Goal: Task Accomplishment & Management: Complete application form

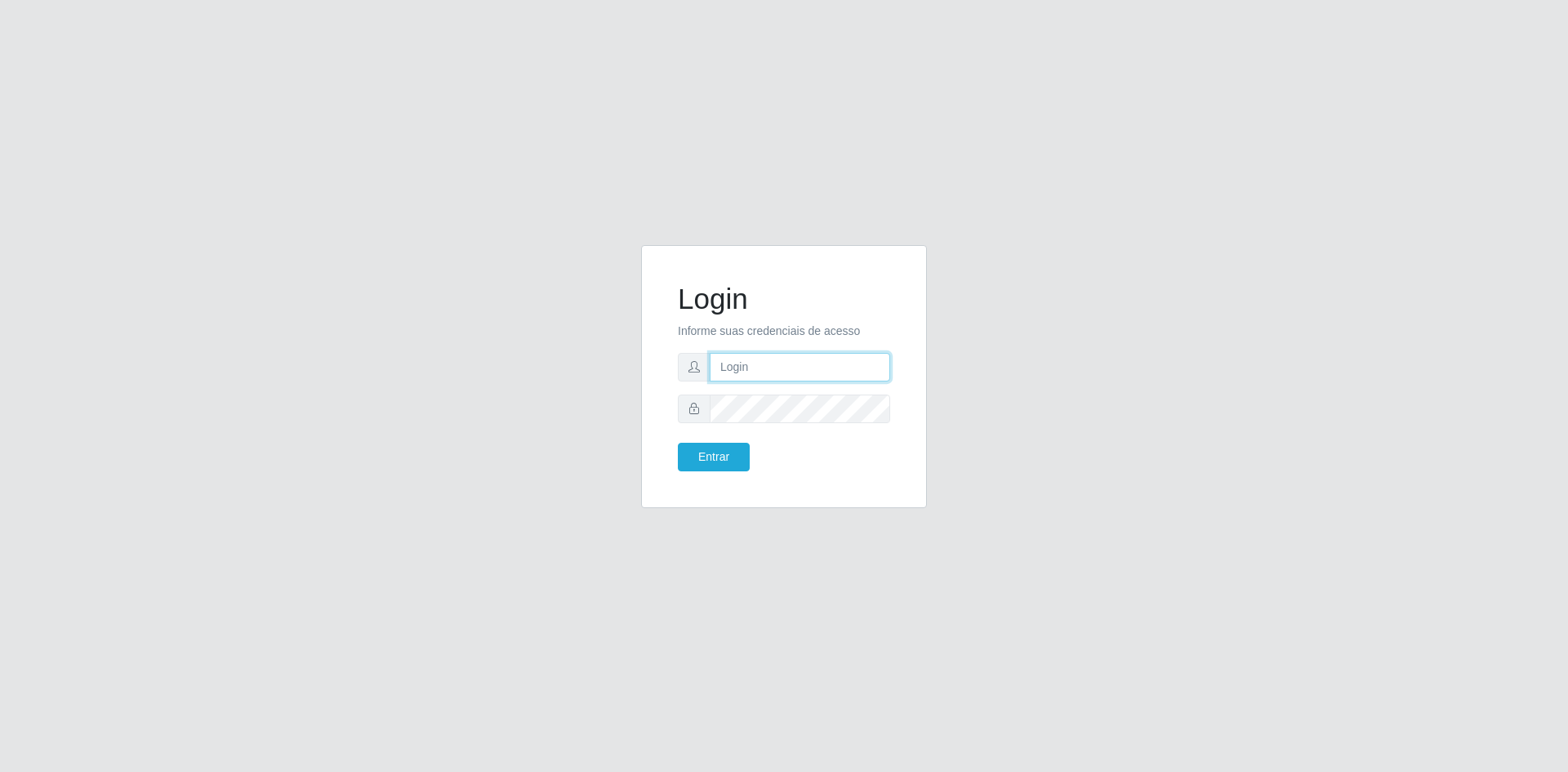
click at [762, 370] on input "text" at bounding box center [800, 367] width 181 height 29
type input "[EMAIL_ADDRESS][DOMAIN_NAME]"
click at [720, 447] on button "Entrar" at bounding box center [714, 458] width 72 height 29
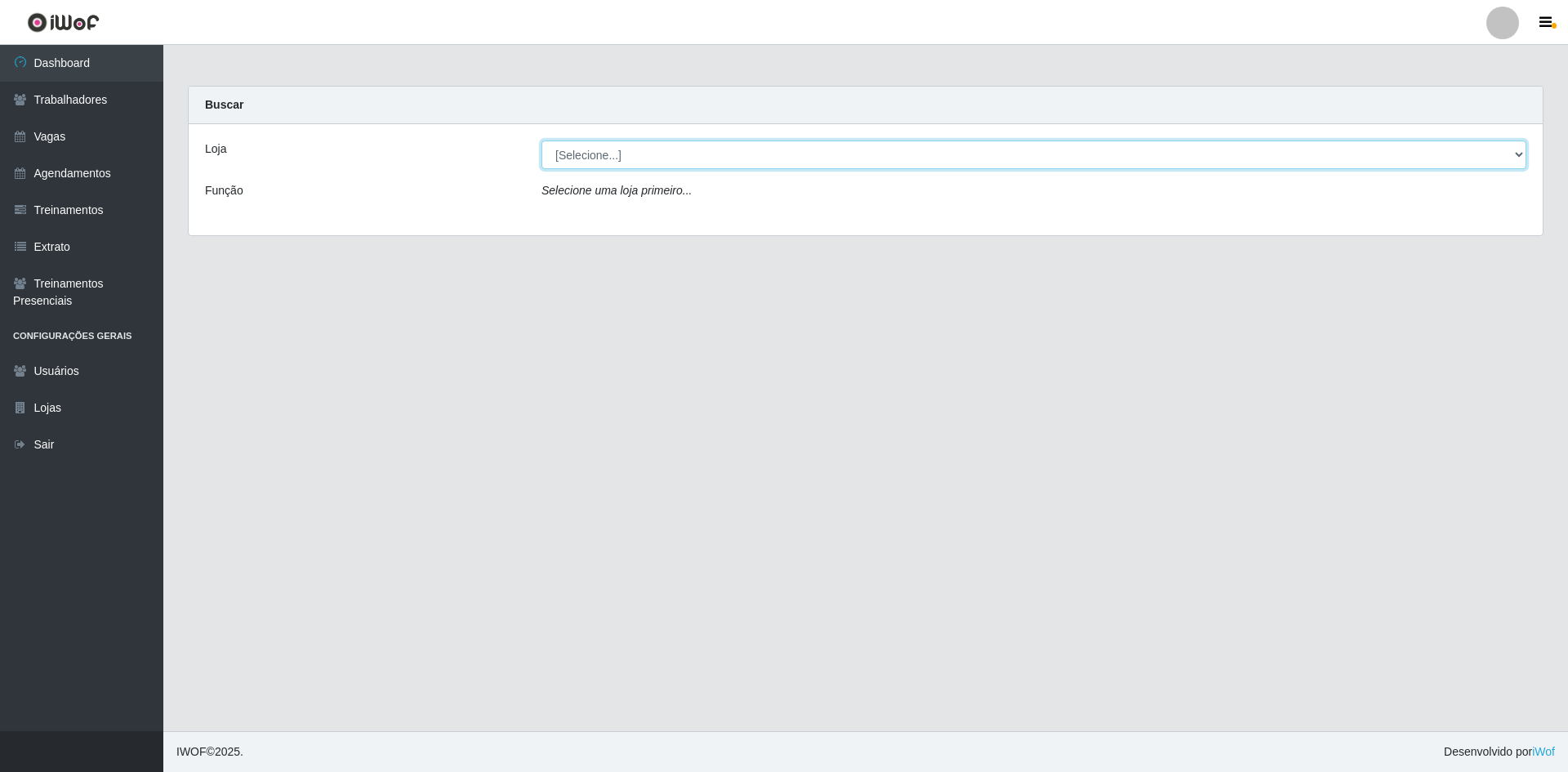
click at [777, 153] on select "[Selecione...] [GEOGRAPHIC_DATA] - [GEOGRAPHIC_DATA] [GEOGRAPHIC_DATA] - [GEOGR…" at bounding box center [1034, 155] width 985 height 29
select select "505"
click at [542, 140] on select "[Selecione...] [GEOGRAPHIC_DATA] - [GEOGRAPHIC_DATA] [GEOGRAPHIC_DATA] - [GEOGR…" at bounding box center [1034, 155] width 985 height 29
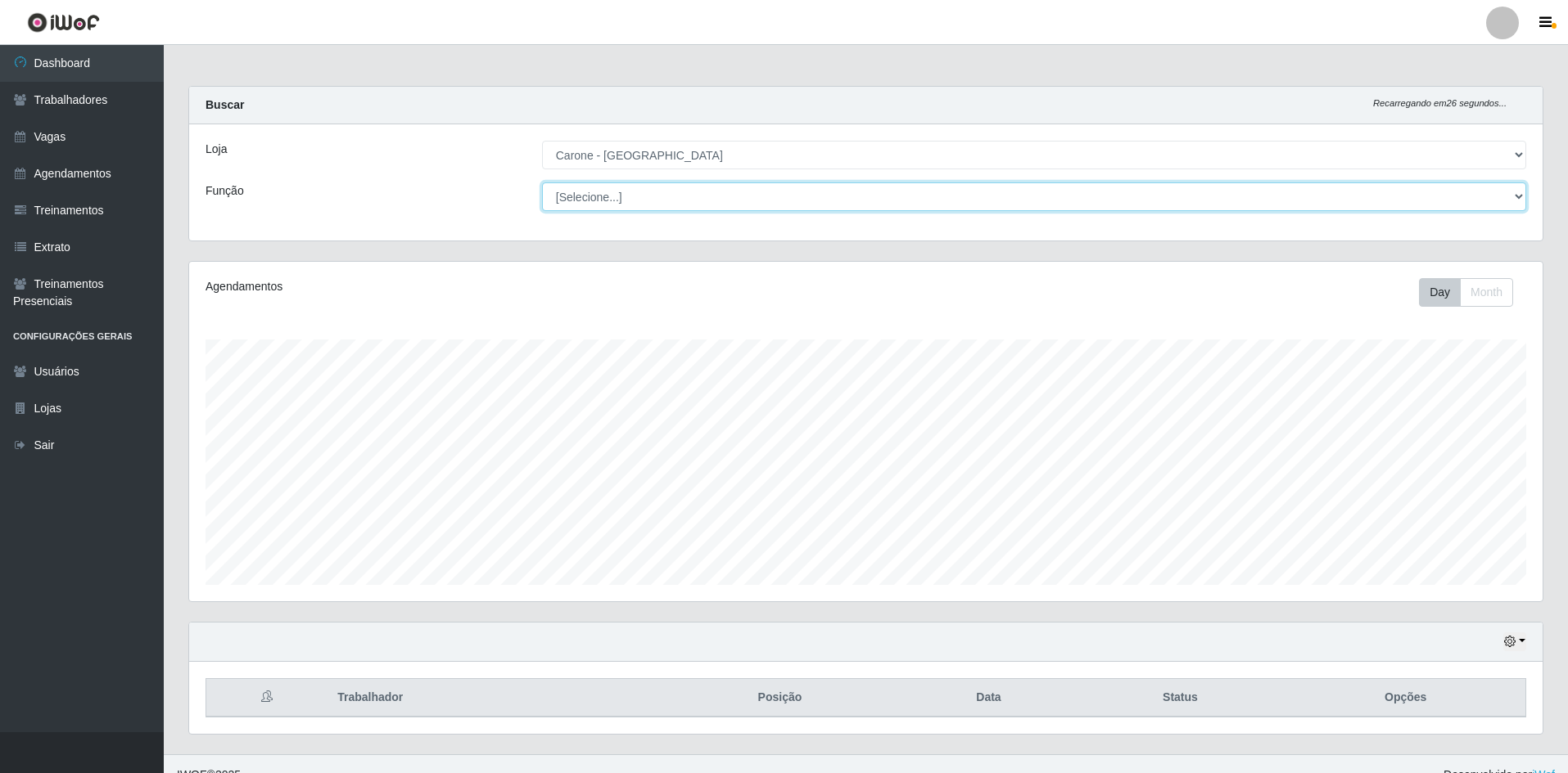
click at [880, 197] on select "[Selecione...] Embalador Embalador + Embalador ++ Repositor Repositor + Reposit…" at bounding box center [1034, 197] width 984 height 29
click at [542, 183] on select "[Selecione...] Embalador Embalador + Embalador ++ Repositor Repositor + Reposit…" at bounding box center [1034, 197] width 984 height 29
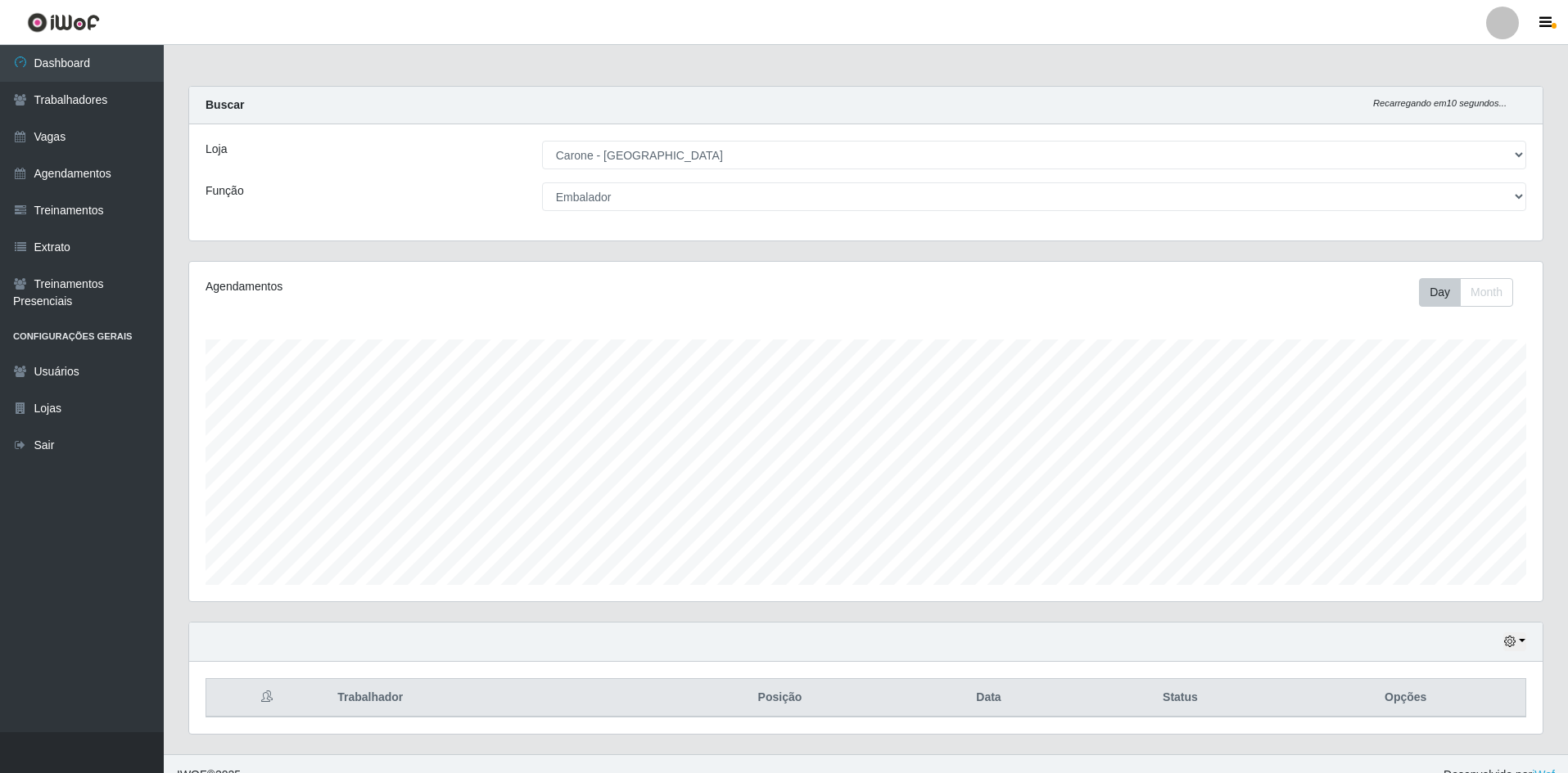
click at [986, 230] on div "Loja [Selecione...] [GEOGRAPHIC_DATA] - [GEOGRAPHIC_DATA] [GEOGRAPHIC_DATA] - […" at bounding box center [865, 182] width 1353 height 116
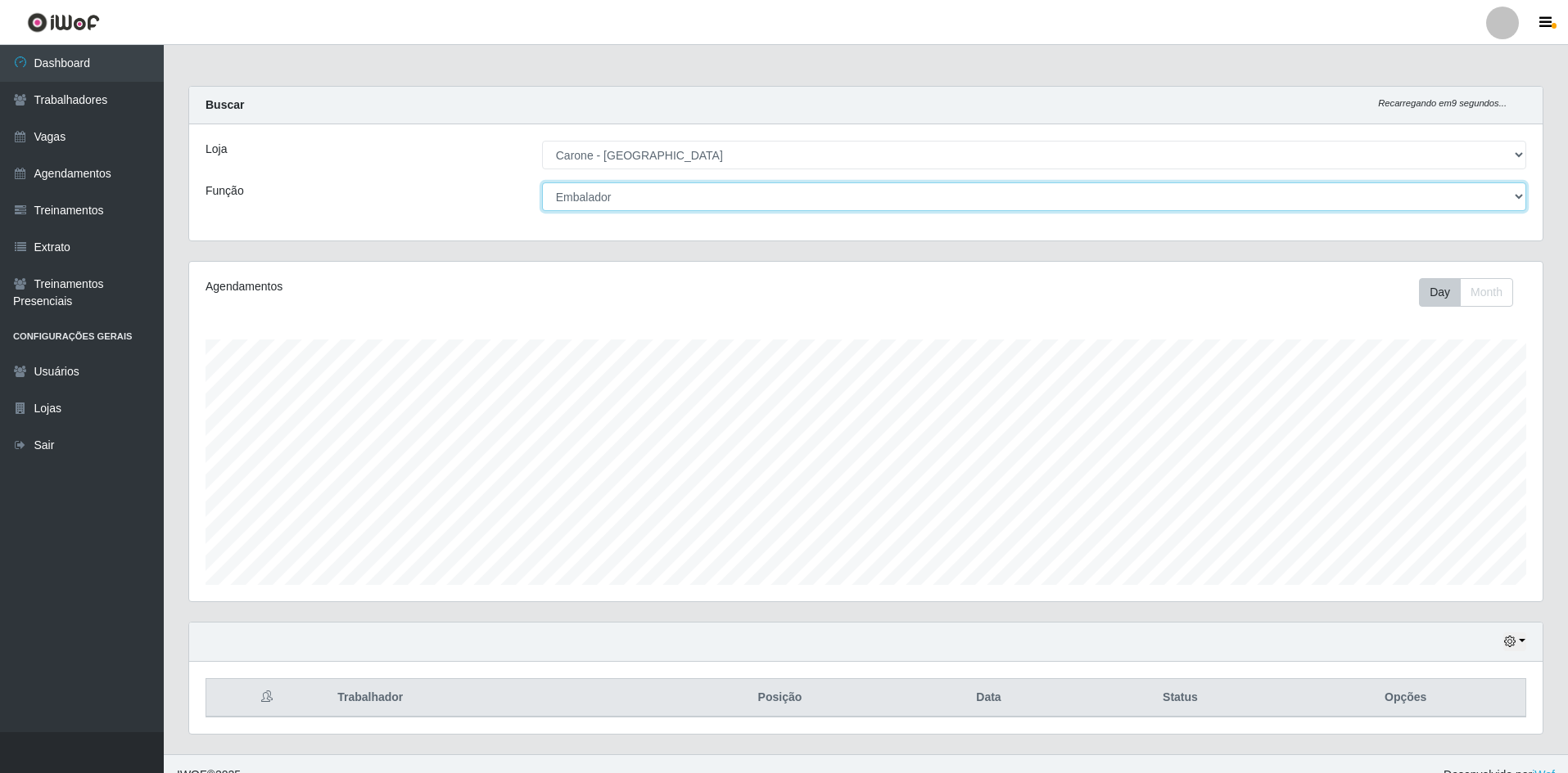
click at [938, 206] on select "[Selecione...] Embalador Embalador + Embalador ++ Repositor Repositor + Reposit…" at bounding box center [1034, 197] width 984 height 29
click at [542, 183] on select "[Selecione...] Embalador Embalador + Embalador ++ Repositor Repositor + Reposit…" at bounding box center [1034, 197] width 984 height 29
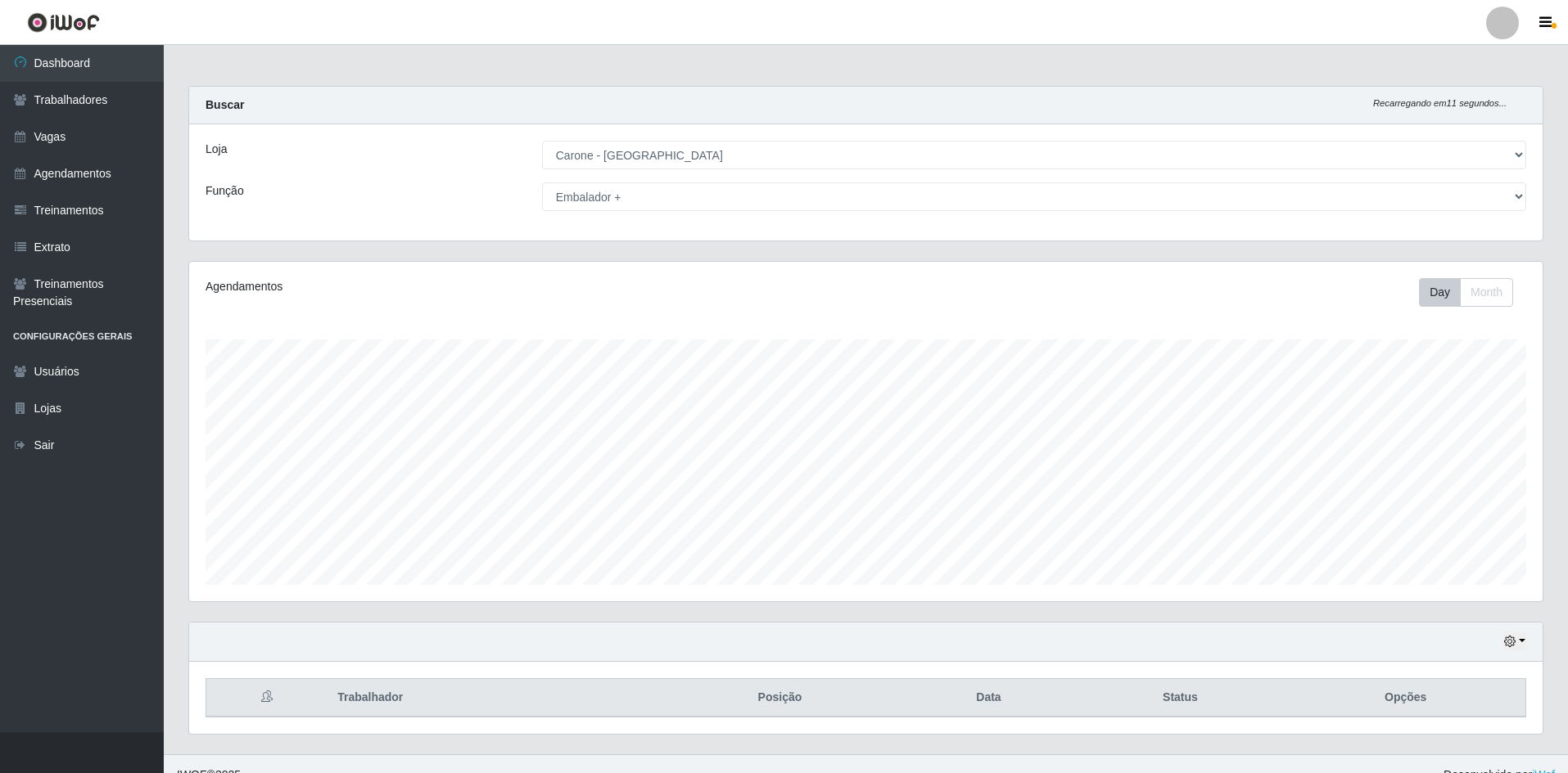
click at [945, 237] on div "Loja [Selecione...] [GEOGRAPHIC_DATA] - [GEOGRAPHIC_DATA] [GEOGRAPHIC_DATA] - […" at bounding box center [865, 182] width 1353 height 116
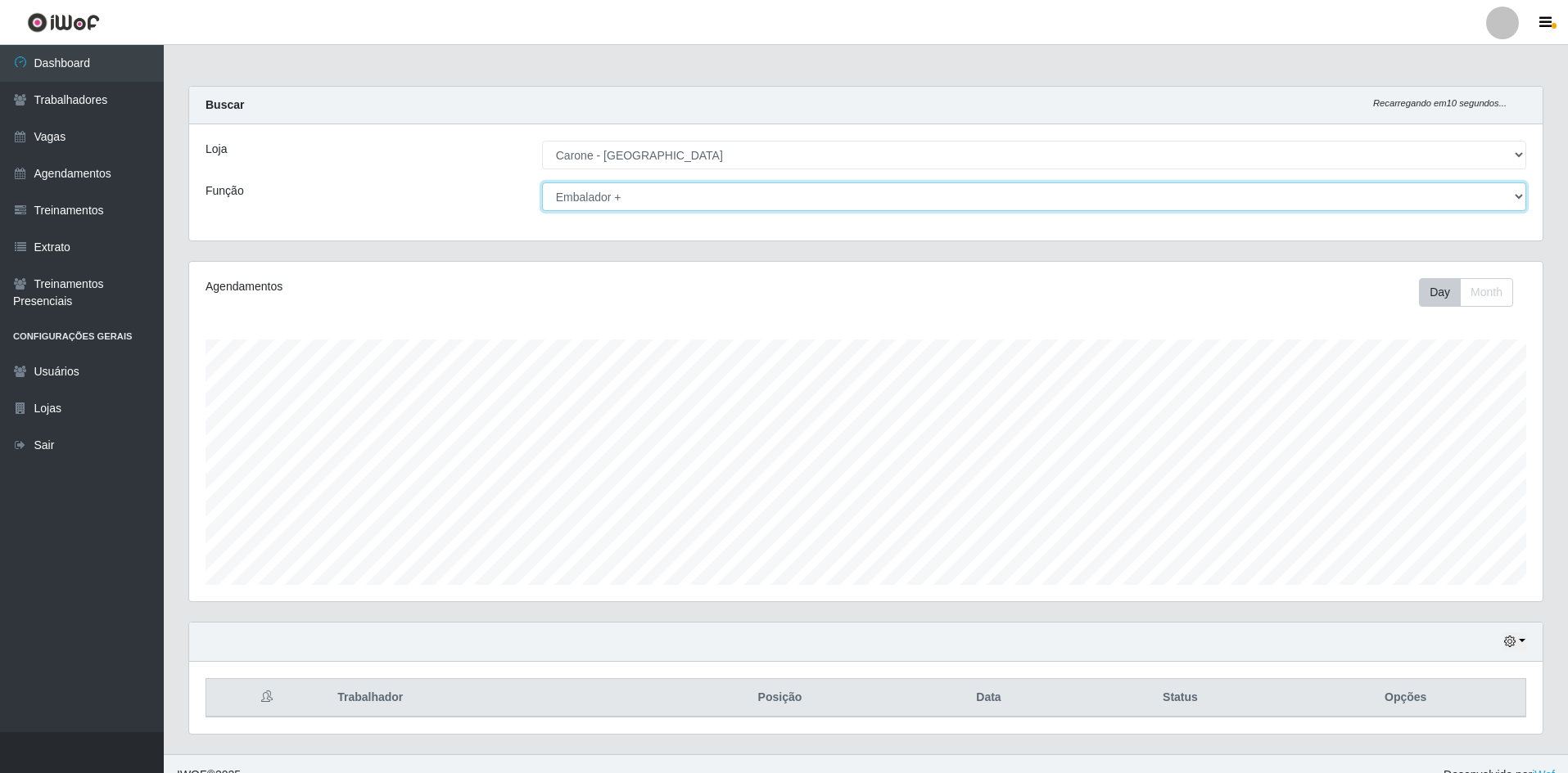
click at [951, 192] on select "[Selecione...] Embalador Embalador + Embalador ++ Repositor Repositor + Reposit…" at bounding box center [1034, 197] width 984 height 29
click at [542, 183] on select "[Selecione...] Embalador Embalador + Embalador ++ Repositor Repositor + Reposit…" at bounding box center [1034, 197] width 984 height 29
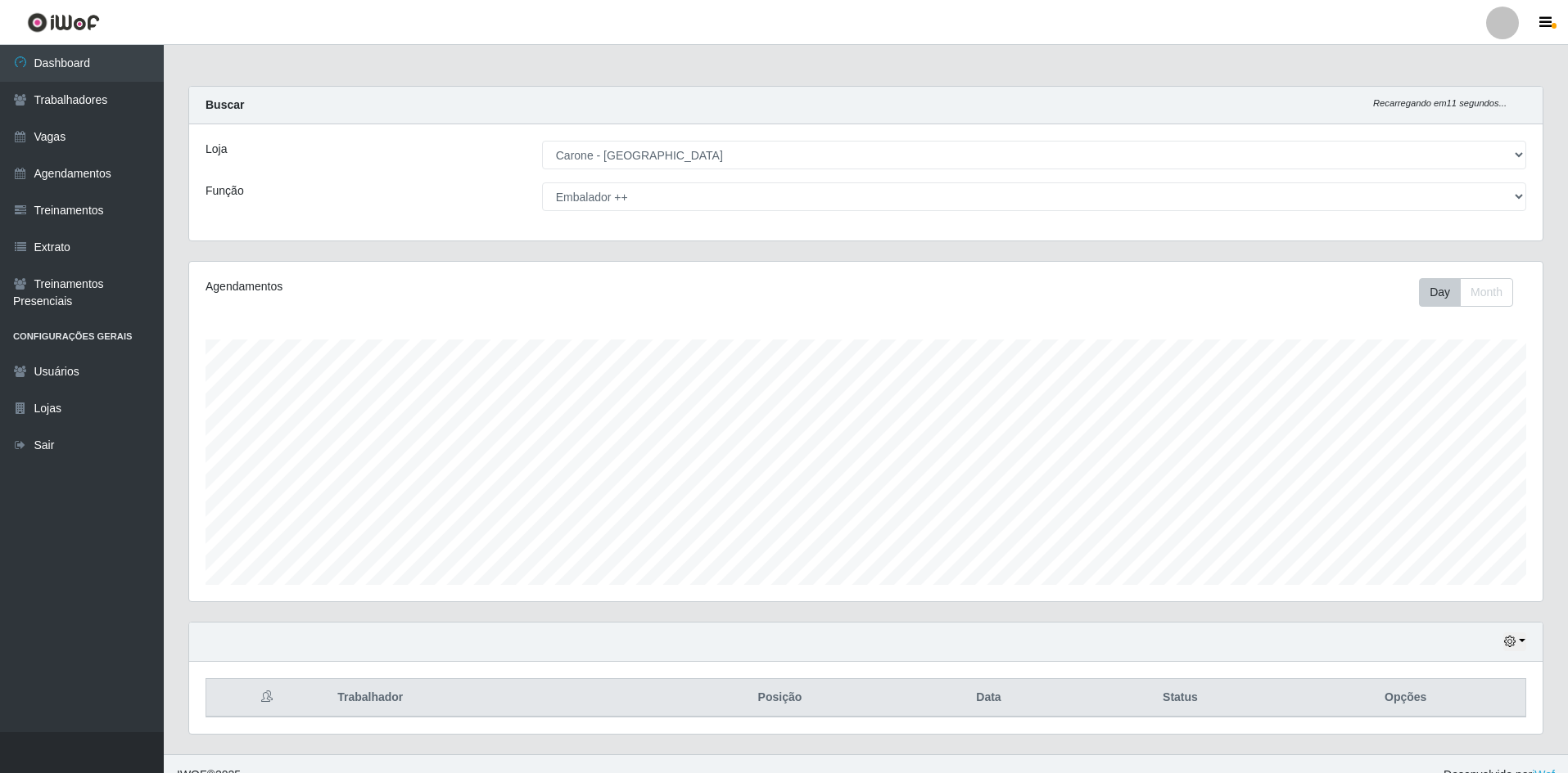
click at [966, 220] on div "Loja [Selecione...] [GEOGRAPHIC_DATA] - [GEOGRAPHIC_DATA] [GEOGRAPHIC_DATA] - […" at bounding box center [865, 182] width 1353 height 116
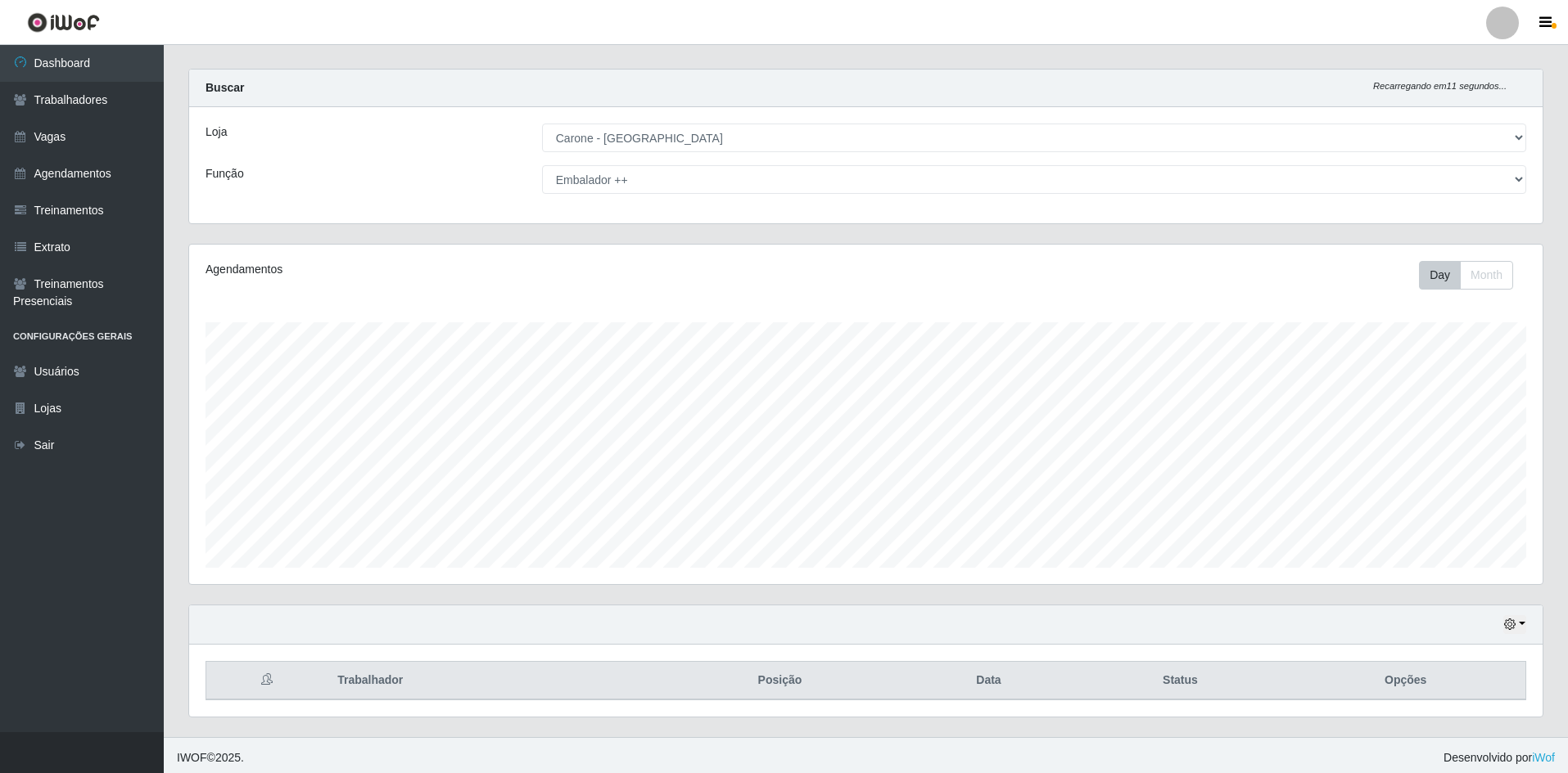
scroll to position [22, 0]
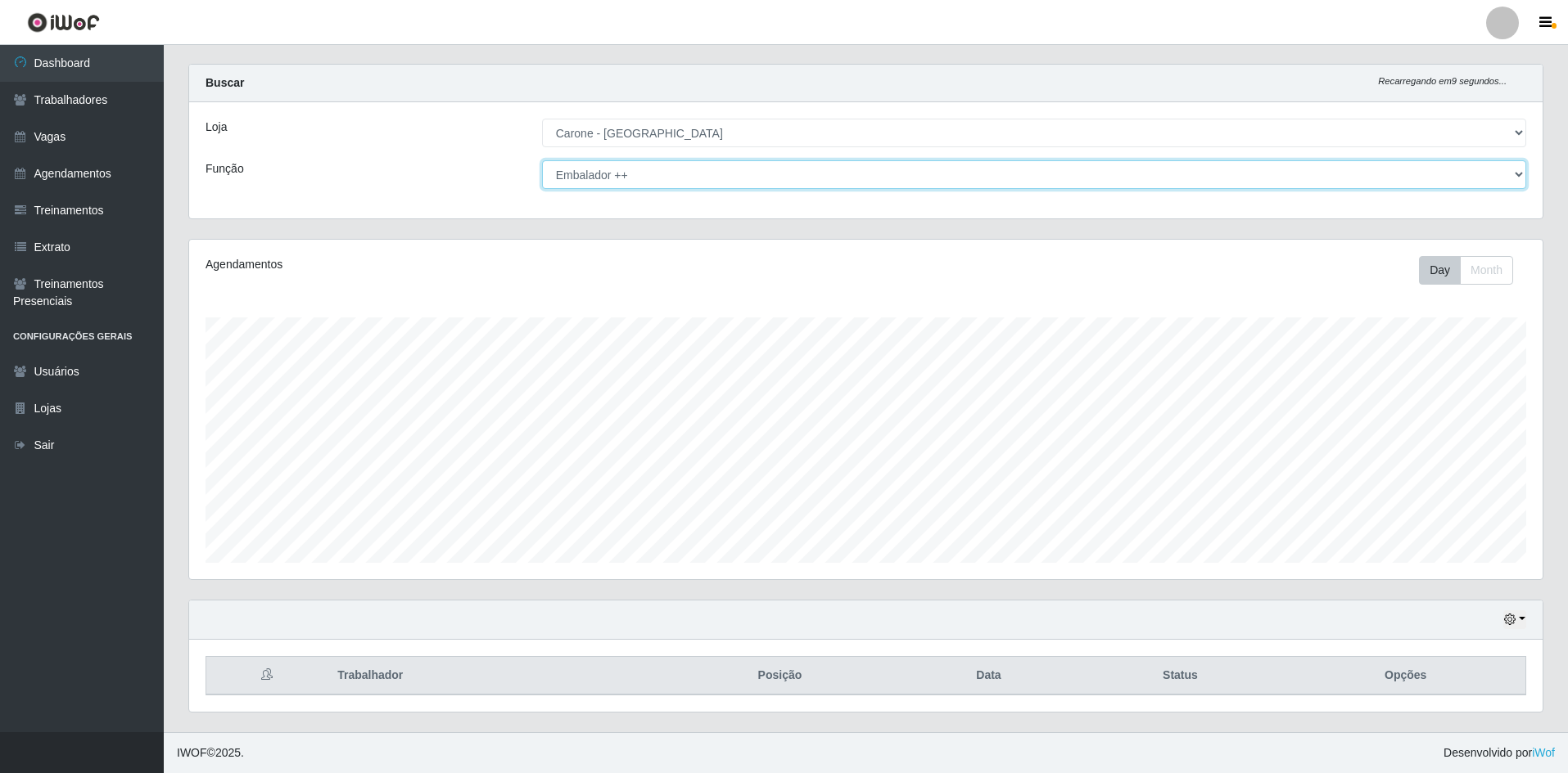
click at [685, 177] on select "[Selecione...] Embalador Embalador + Embalador ++ Repositor Repositor + Reposit…" at bounding box center [1034, 175] width 984 height 29
click at [542, 161] on select "[Selecione...] Embalador Embalador + Embalador ++ Repositor Repositor + Reposit…" at bounding box center [1034, 175] width 984 height 29
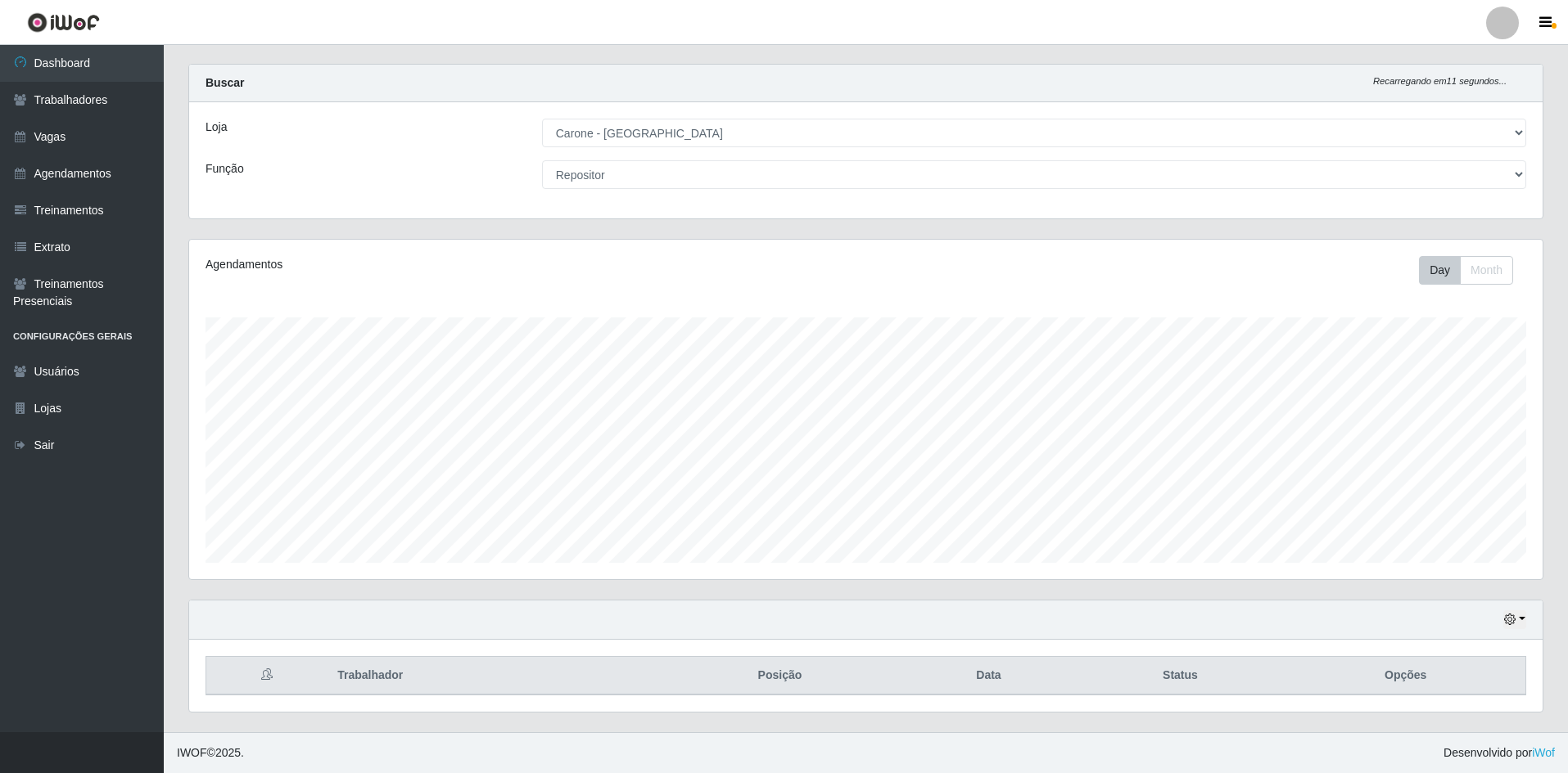
click at [723, 201] on div "Loja [Selecione...] [GEOGRAPHIC_DATA] - [GEOGRAPHIC_DATA] [GEOGRAPHIC_DATA] - […" at bounding box center [865, 160] width 1353 height 116
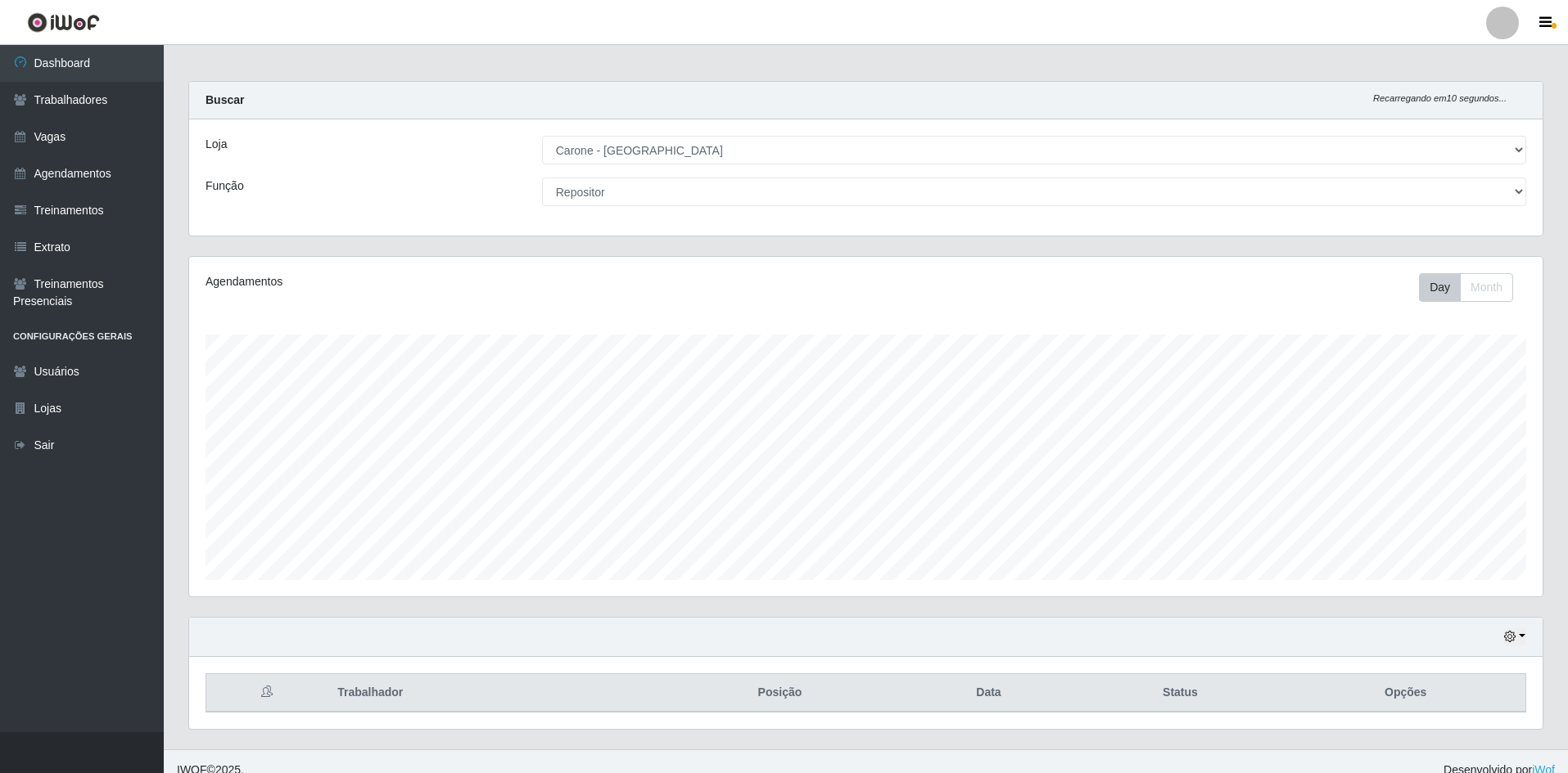
scroll to position [0, 0]
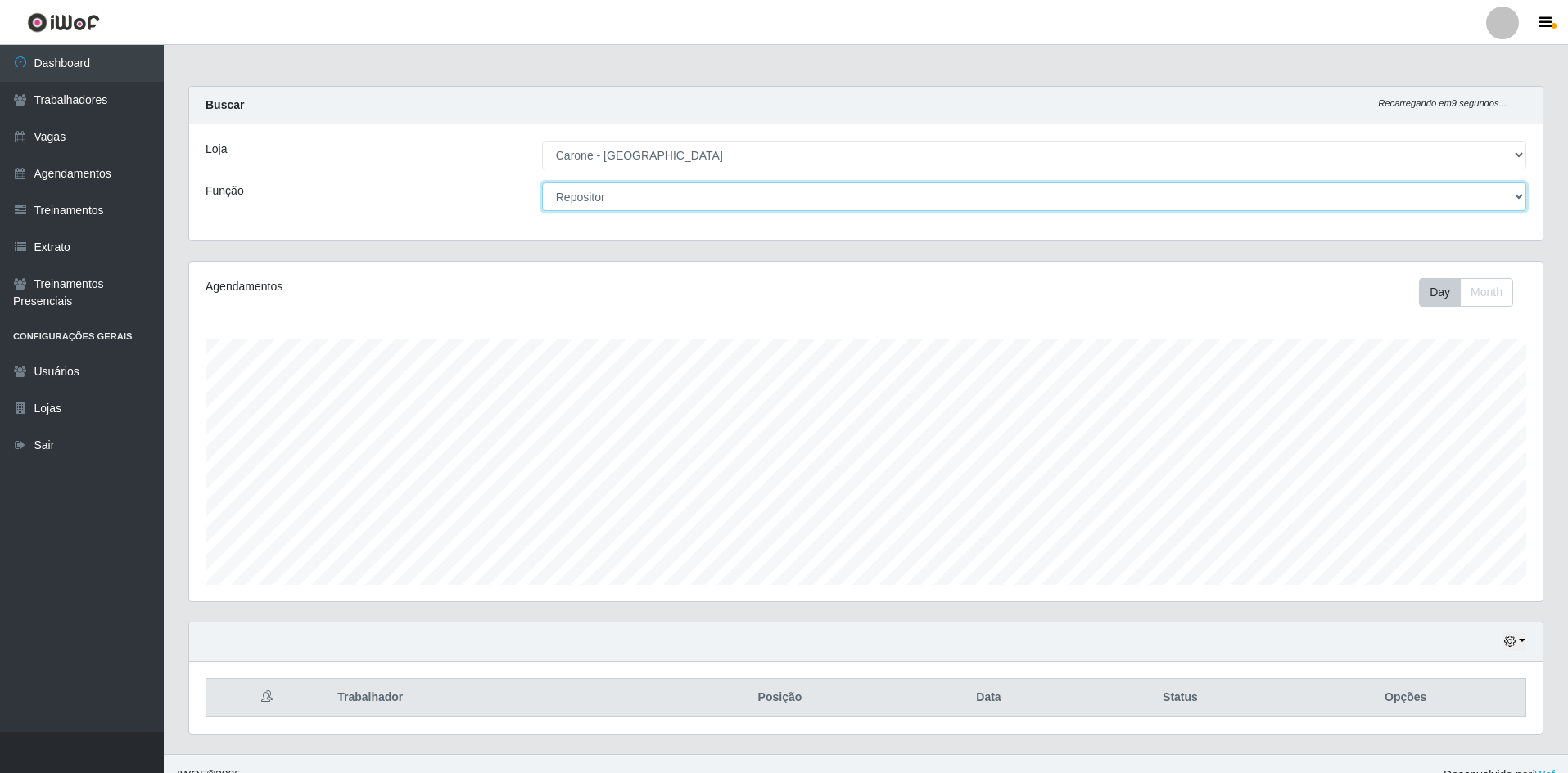
click at [727, 188] on select "[Selecione...] Embalador Embalador + Embalador ++ Repositor Repositor + Reposit…" at bounding box center [1034, 197] width 984 height 29
click at [542, 183] on select "[Selecione...] Embalador Embalador + Embalador ++ Repositor Repositor + Reposit…" at bounding box center [1034, 197] width 984 height 29
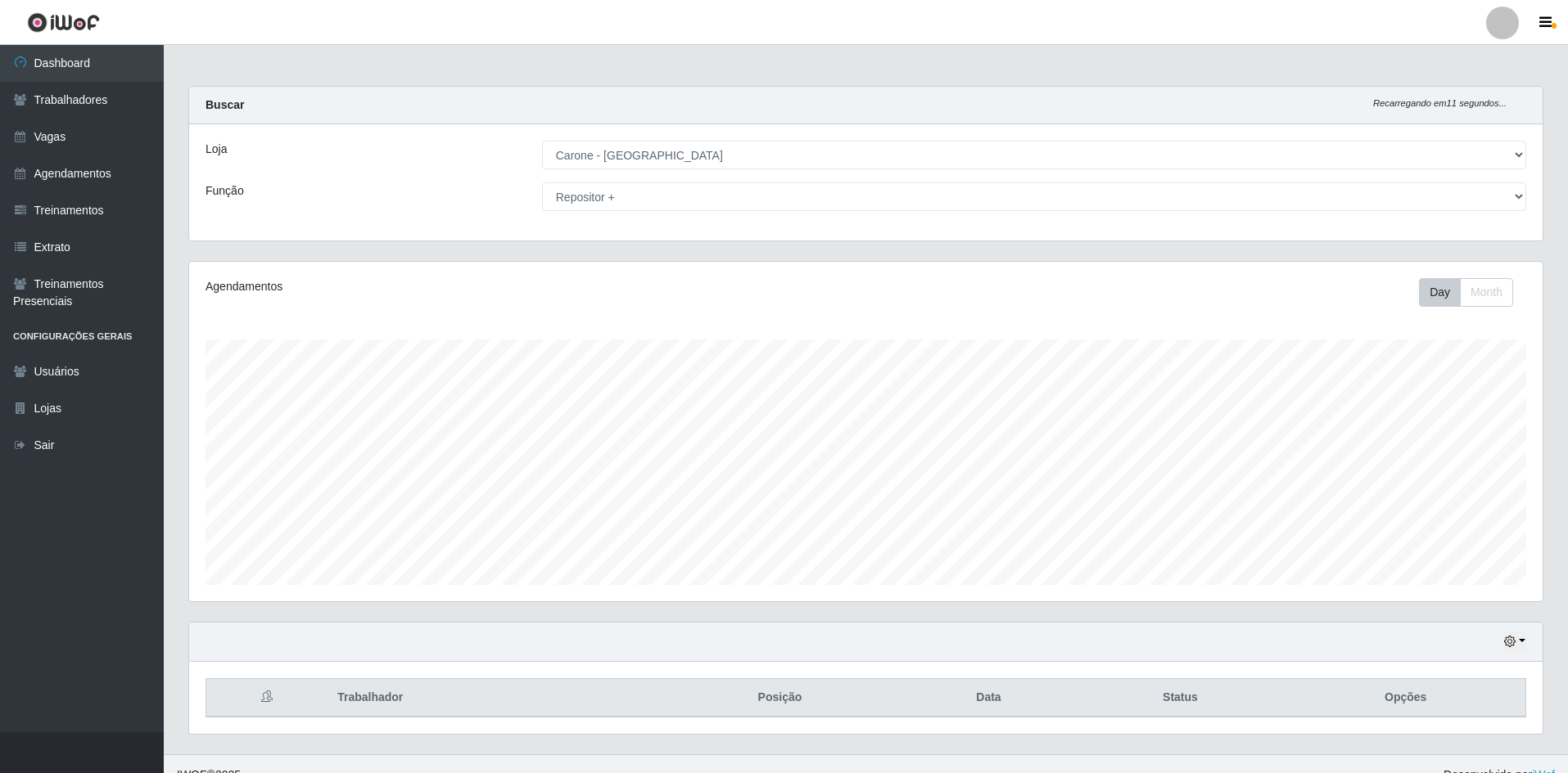
click at [738, 232] on div "Loja [Selecione...] [GEOGRAPHIC_DATA] - [GEOGRAPHIC_DATA] [GEOGRAPHIC_DATA] - […" at bounding box center [865, 182] width 1353 height 116
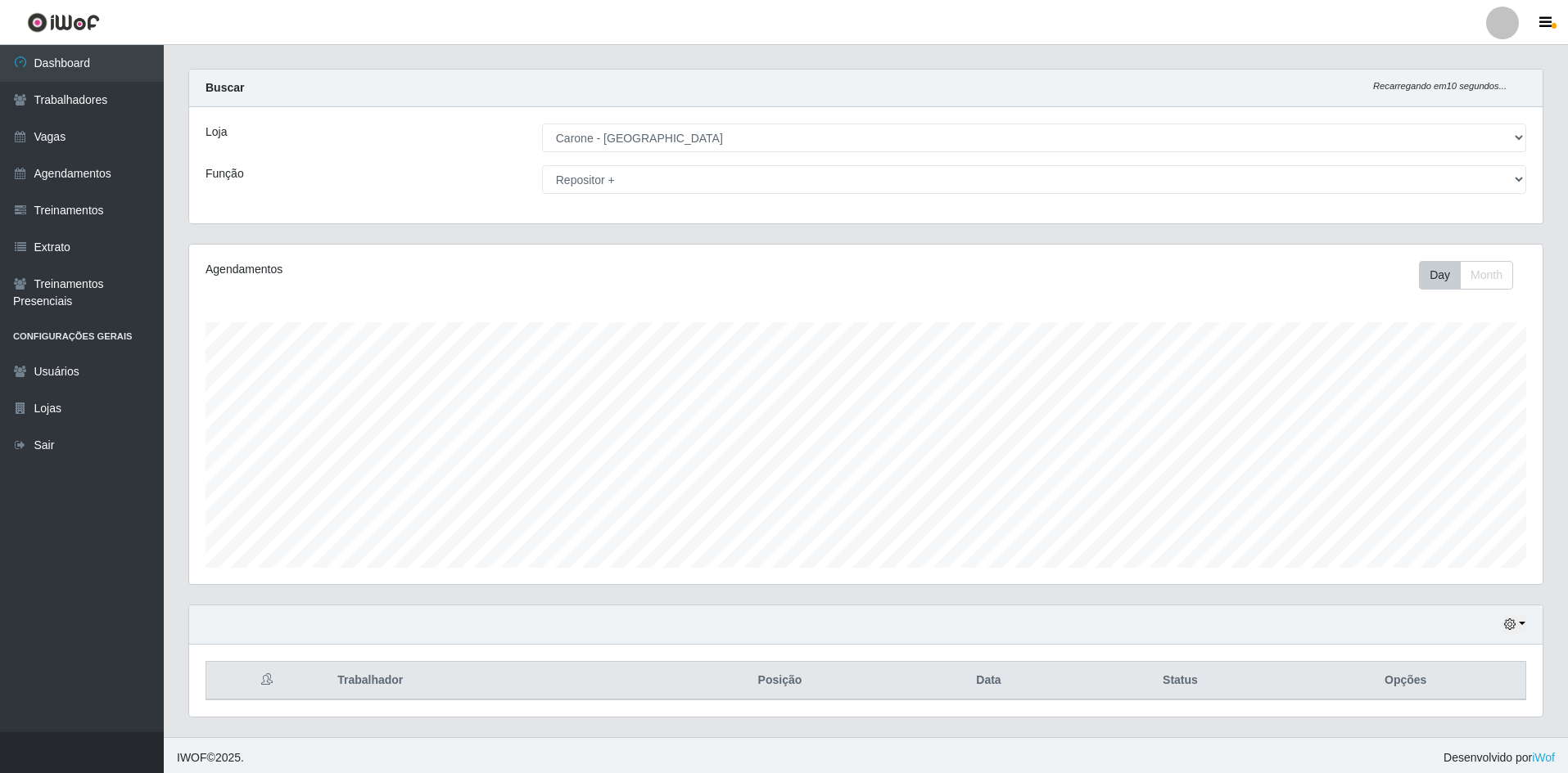
scroll to position [22, 0]
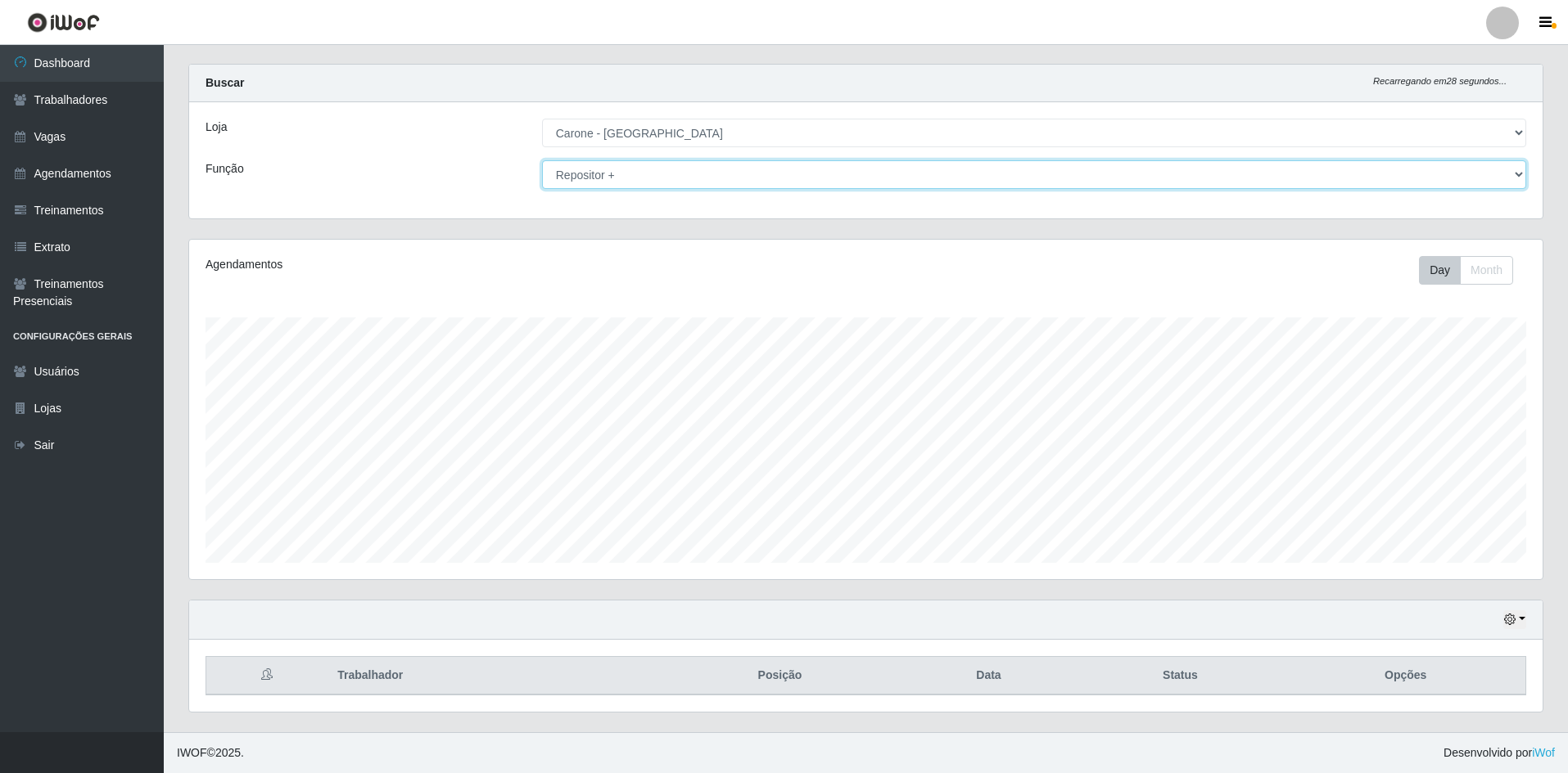
click at [682, 173] on select "[Selecione...] Embalador Embalador + Embalador ++ Repositor Repositor + Reposit…" at bounding box center [1034, 175] width 984 height 29
click at [542, 161] on select "[Selecione...] Embalador Embalador + Embalador ++ Repositor Repositor + Reposit…" at bounding box center [1034, 175] width 984 height 29
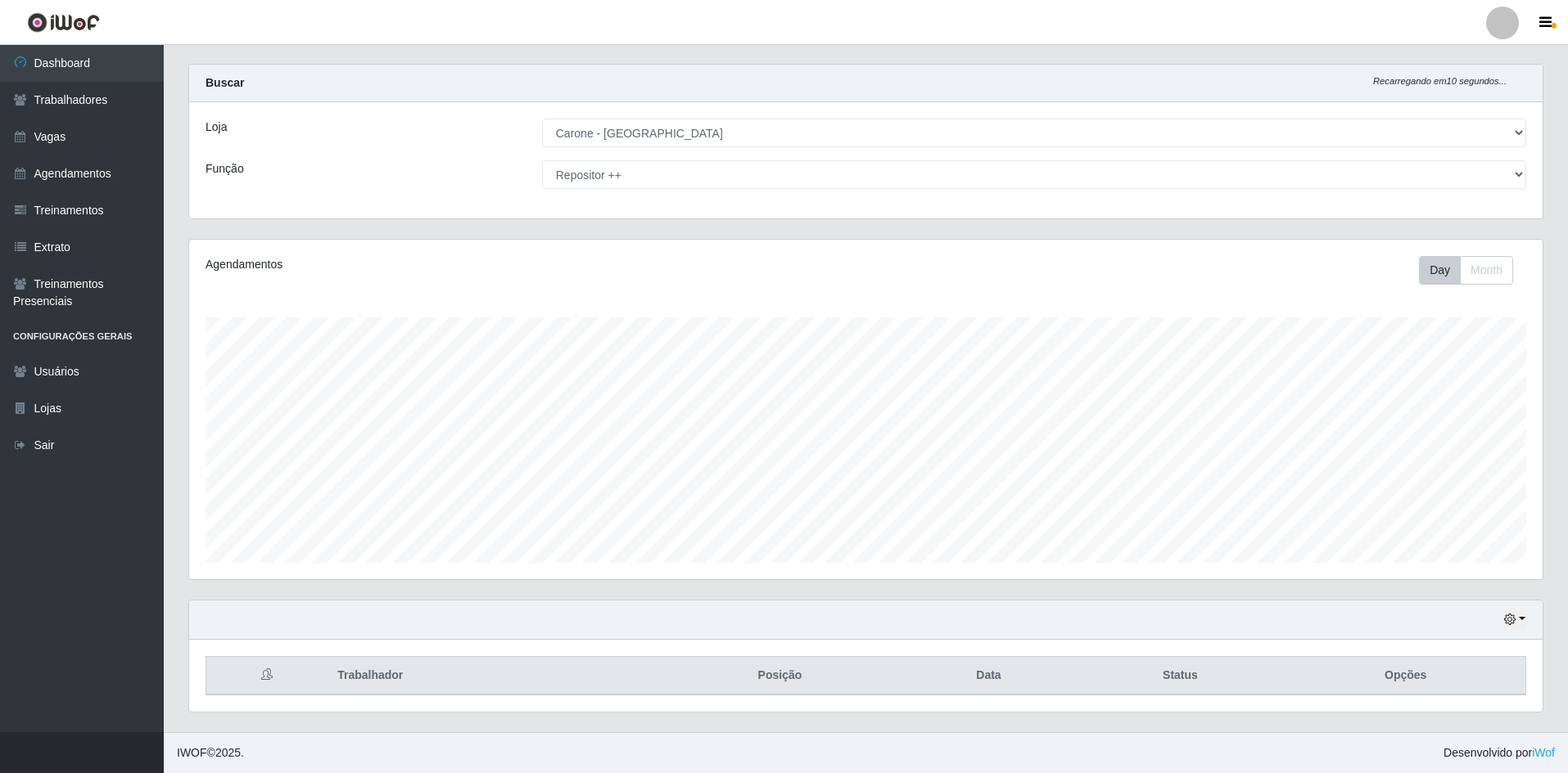
click at [988, 301] on div "Agendamentos Day Month" at bounding box center [865, 409] width 1353 height 340
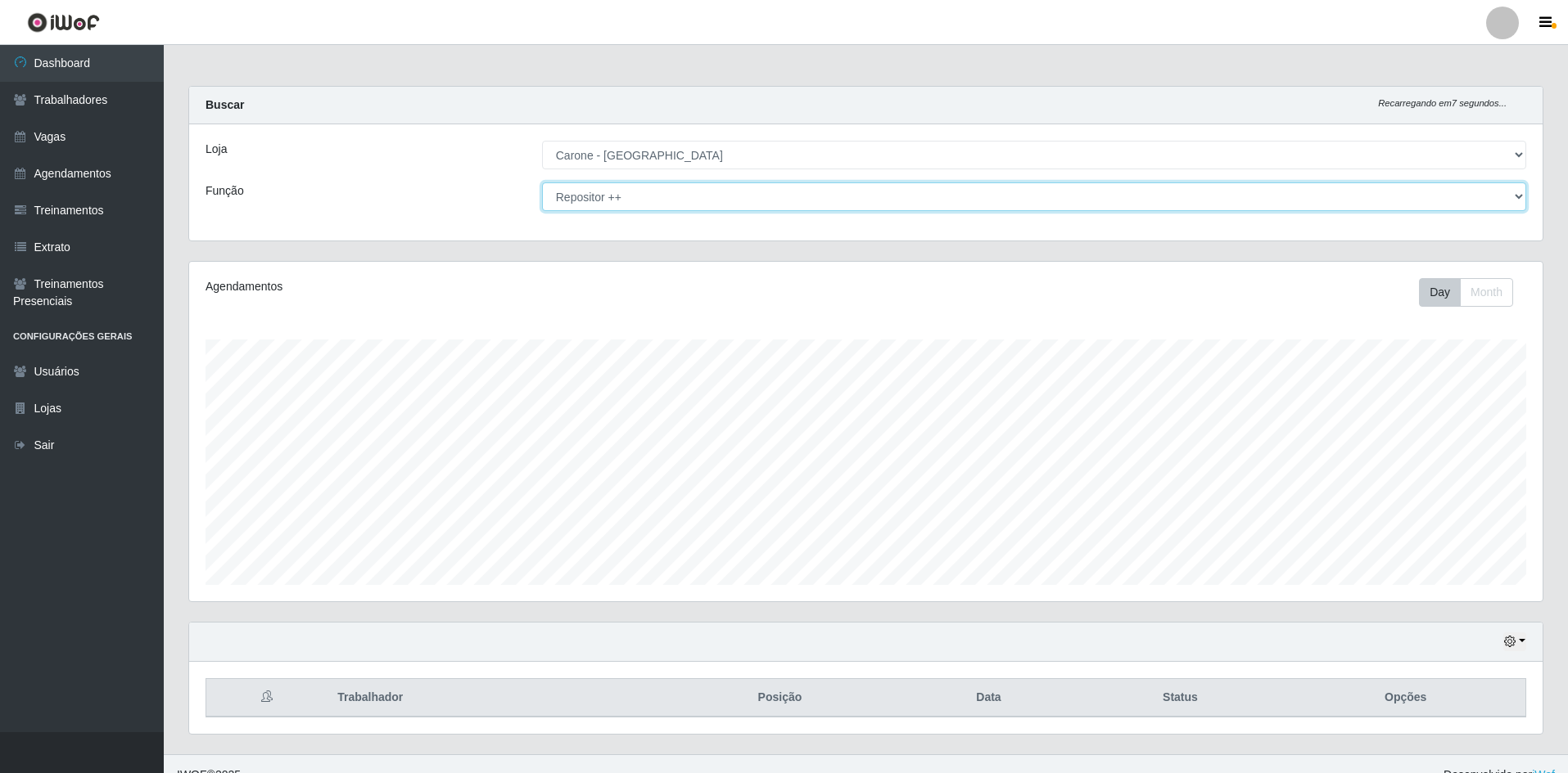
click at [699, 199] on select "[Selecione...] Embalador Embalador + Embalador ++ Repositor Repositor + Reposit…" at bounding box center [1034, 197] width 984 height 29
select select "[Selecione...]"
click at [542, 183] on select "[Selecione...] Embalador Embalador + Embalador ++ Repositor Repositor + Reposit…" at bounding box center [1034, 197] width 984 height 29
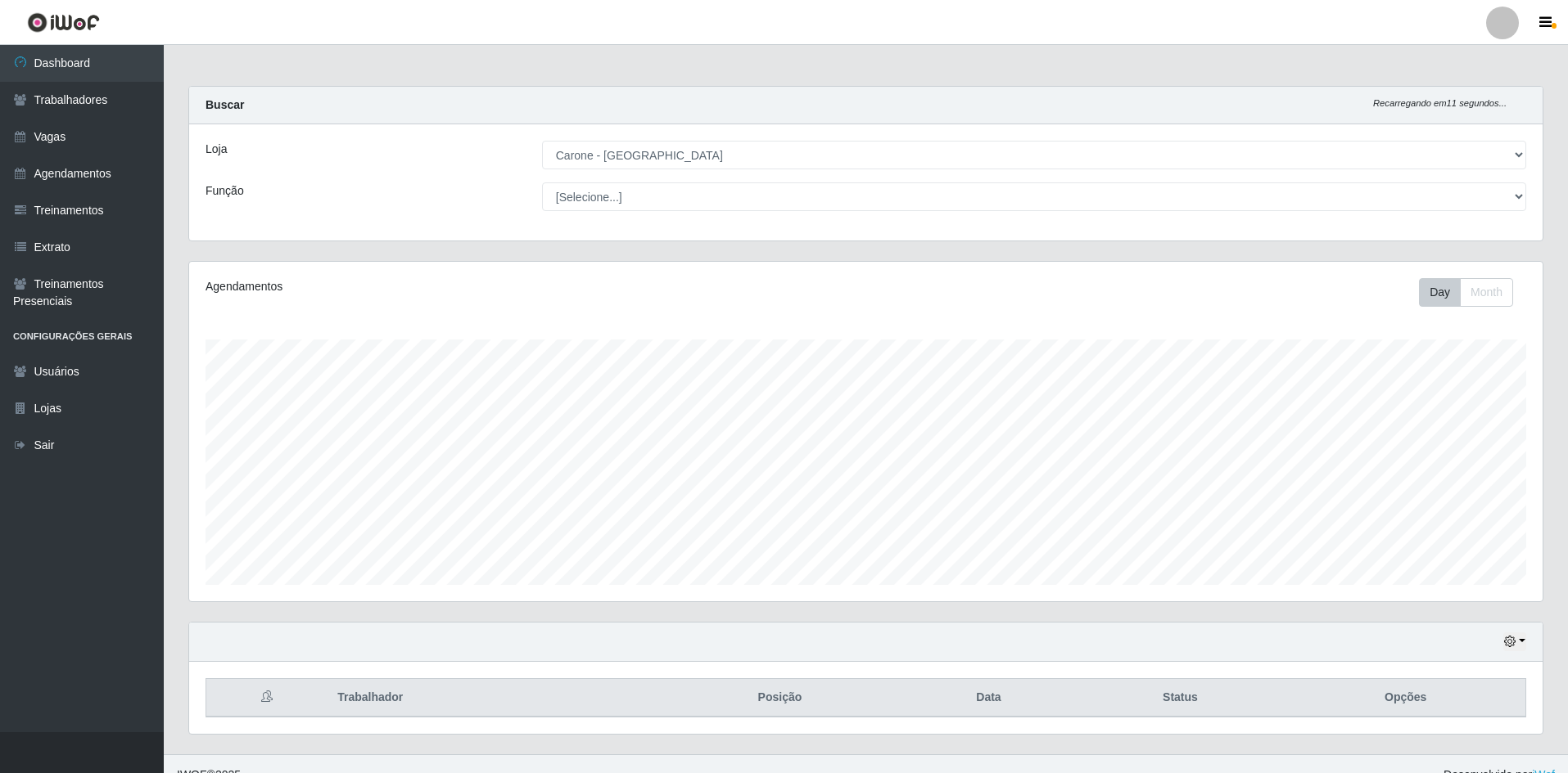
click at [469, 216] on div "Loja [Selecione...] [GEOGRAPHIC_DATA] - [GEOGRAPHIC_DATA] [GEOGRAPHIC_DATA] - […" at bounding box center [865, 182] width 1353 height 116
click at [104, 97] on link "Trabalhadores" at bounding box center [82, 100] width 164 height 37
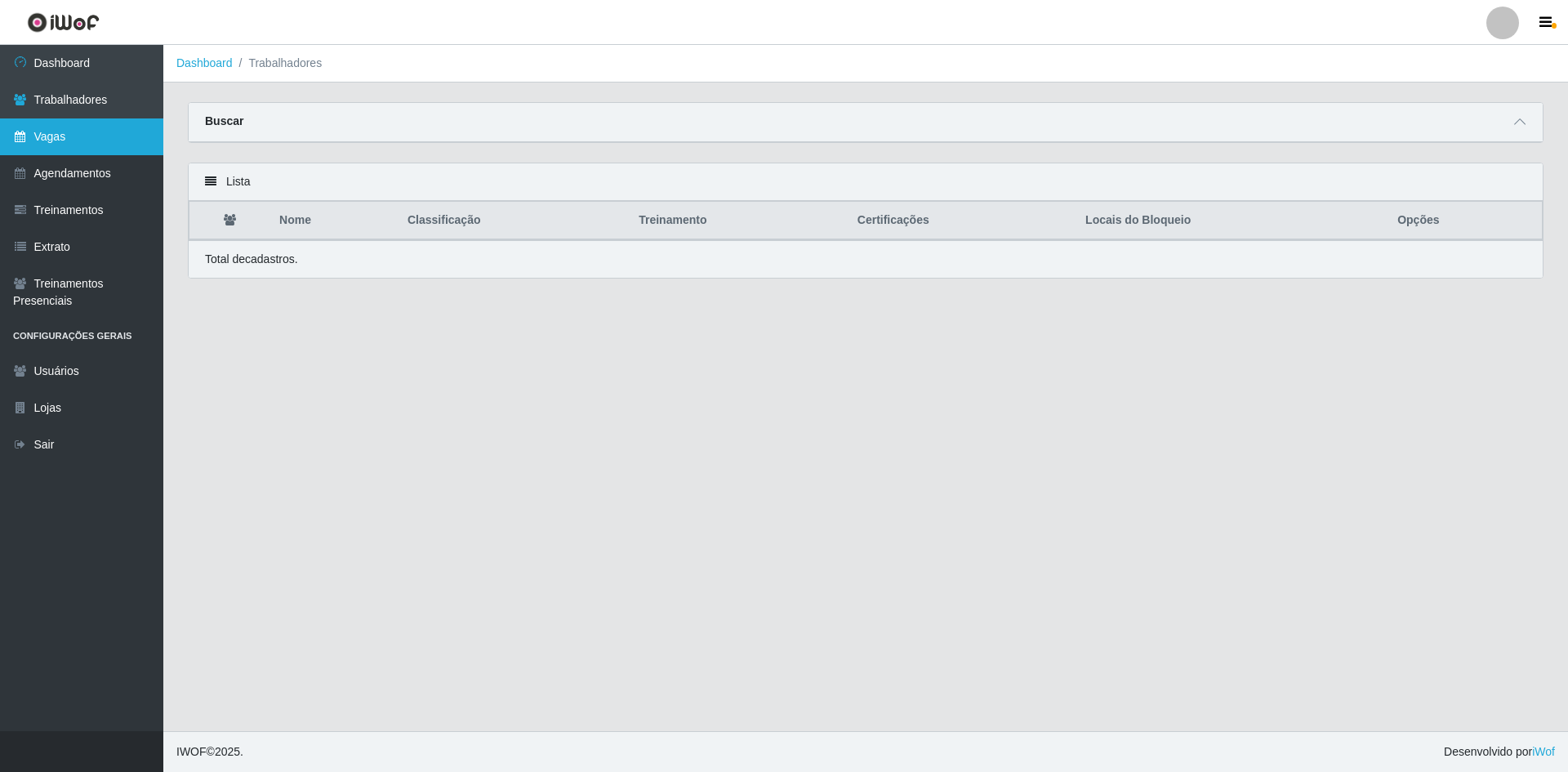
click at [85, 145] on link "Vagas" at bounding box center [82, 137] width 163 height 37
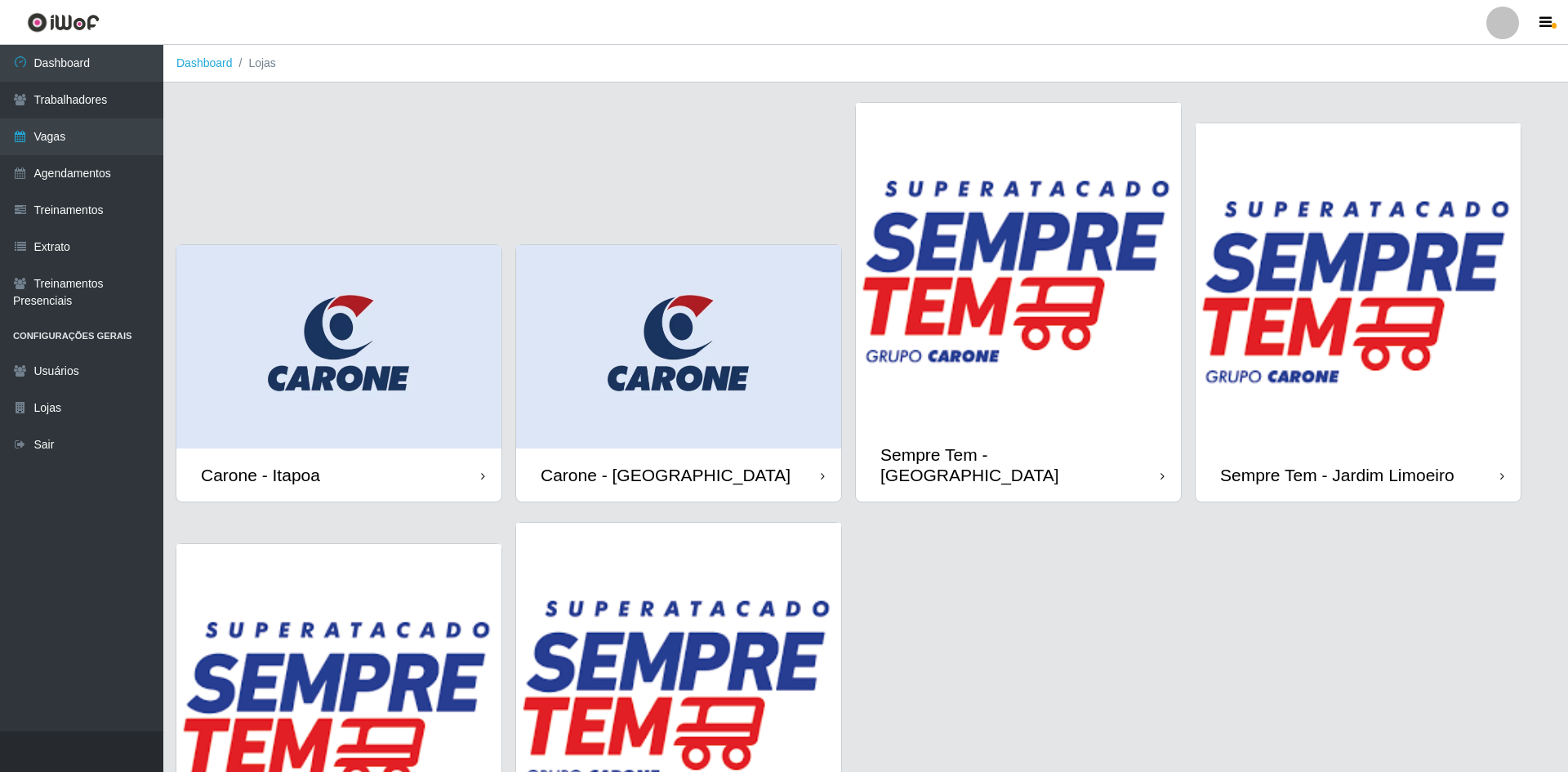
click at [564, 465] on div "Carone - [GEOGRAPHIC_DATA]" at bounding box center [666, 475] width 250 height 20
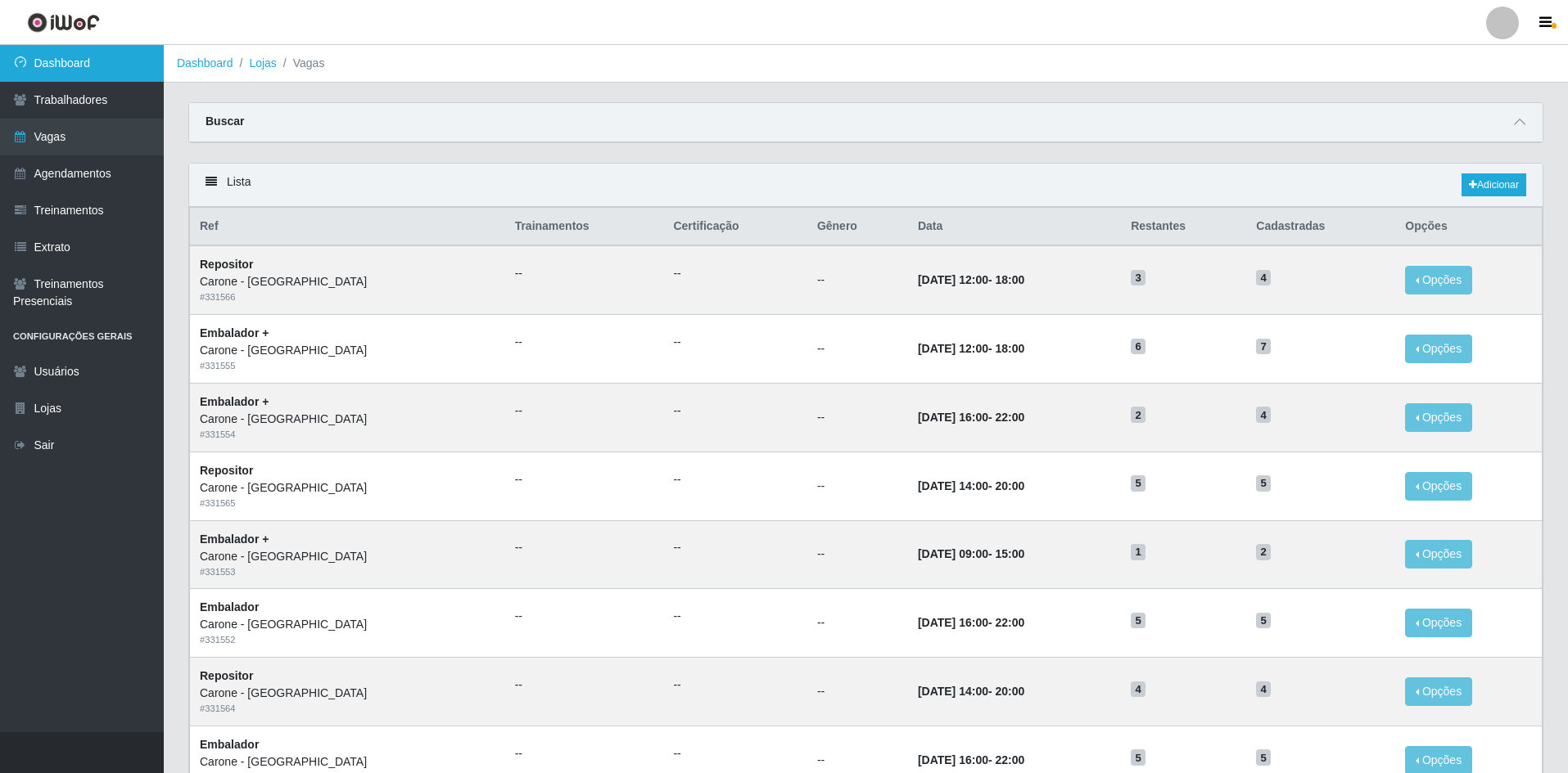
click at [91, 64] on link "Dashboard" at bounding box center [82, 64] width 164 height 37
